Goal: Information Seeking & Learning: Learn about a topic

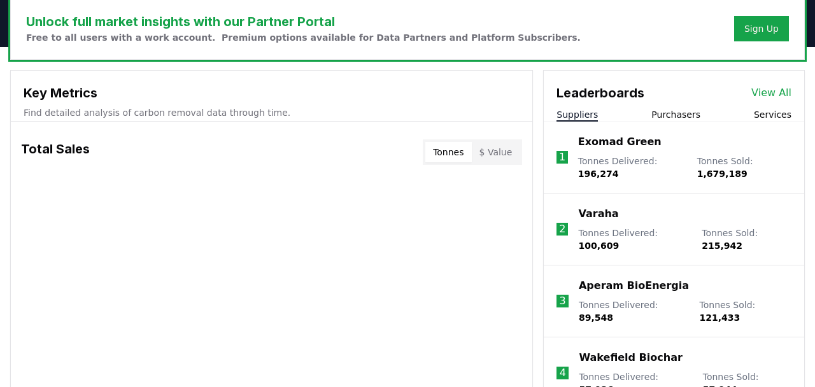
scroll to position [405, 0]
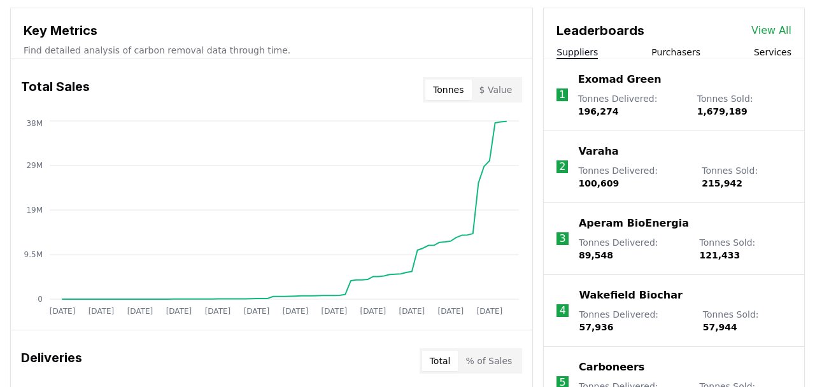
scroll to position [470, 0]
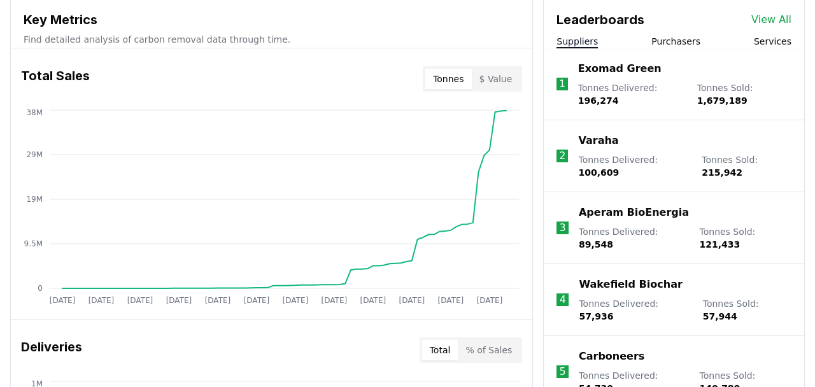
click at [501, 84] on button "$ Value" at bounding box center [496, 79] width 48 height 20
click at [460, 80] on button "Tonnes" at bounding box center [448, 79] width 46 height 20
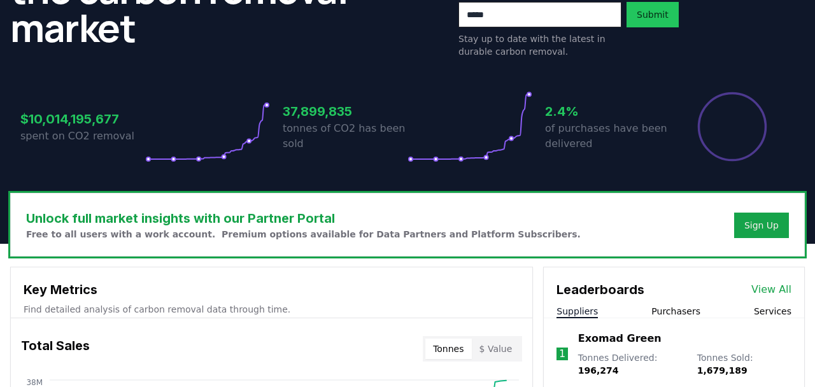
scroll to position [0, 0]
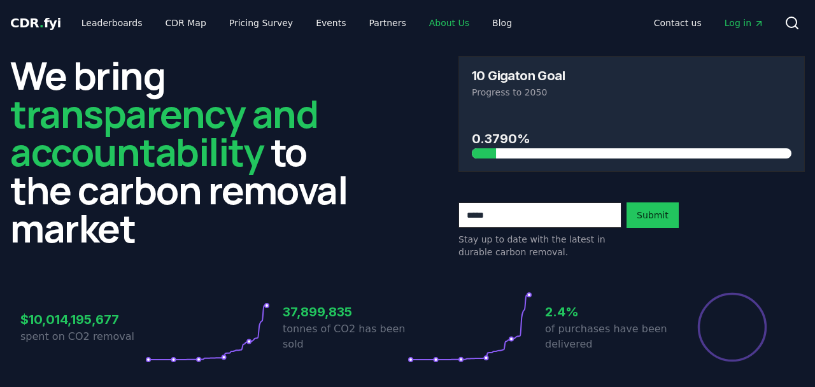
click at [419, 24] on link "About Us" at bounding box center [449, 22] width 60 height 23
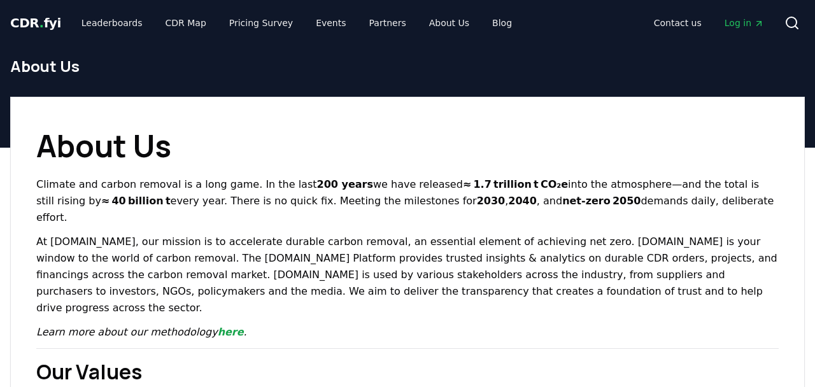
click at [750, 18] on span "Log in" at bounding box center [743, 23] width 39 height 13
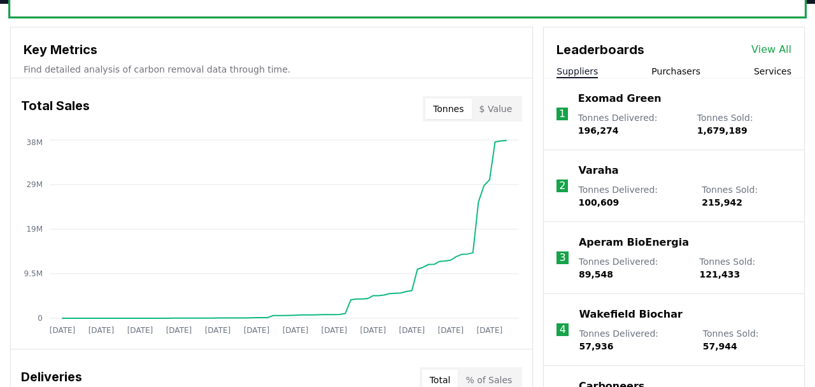
scroll to position [405, 0]
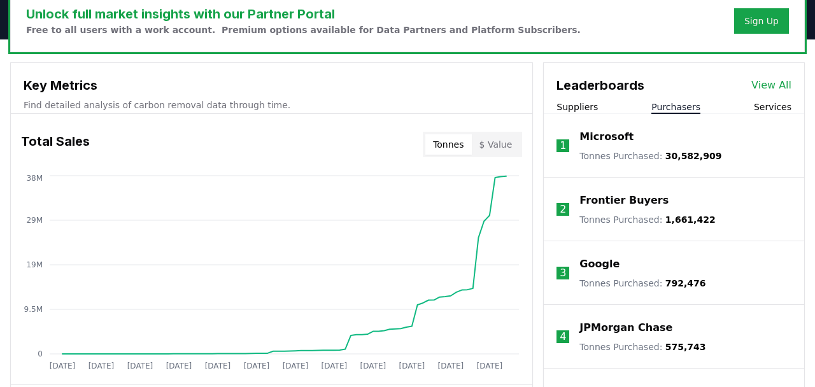
click at [667, 105] on button "Purchasers" at bounding box center [675, 107] width 49 height 13
click at [506, 143] on button "$ Value" at bounding box center [496, 144] width 48 height 20
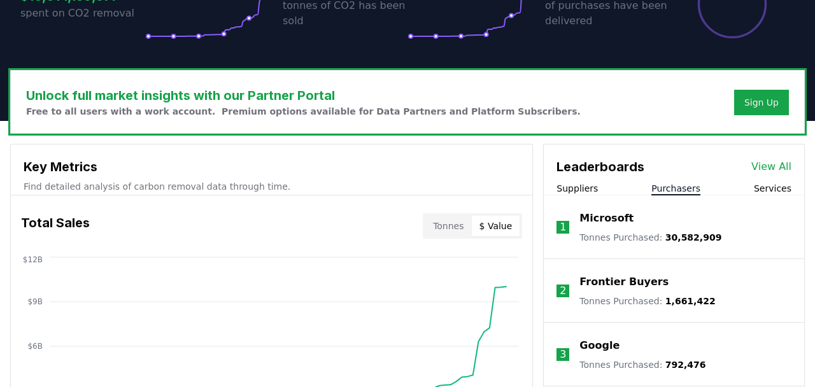
scroll to position [337, 0]
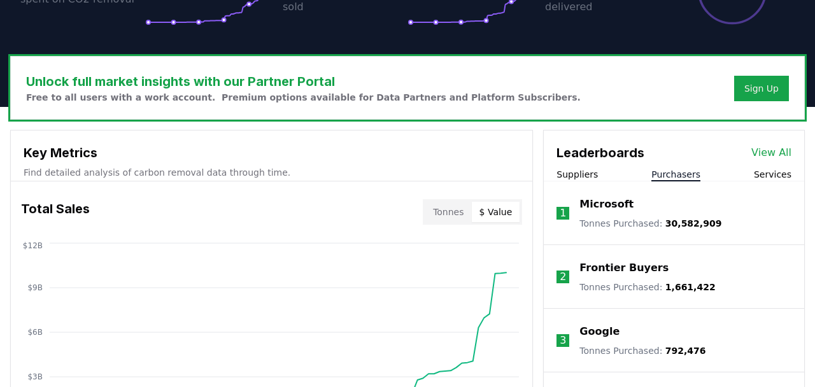
click at [784, 172] on button "Services" at bounding box center [773, 174] width 38 height 13
click at [676, 170] on button "Purchasers" at bounding box center [675, 174] width 49 height 13
